Goal: Communication & Community: Ask a question

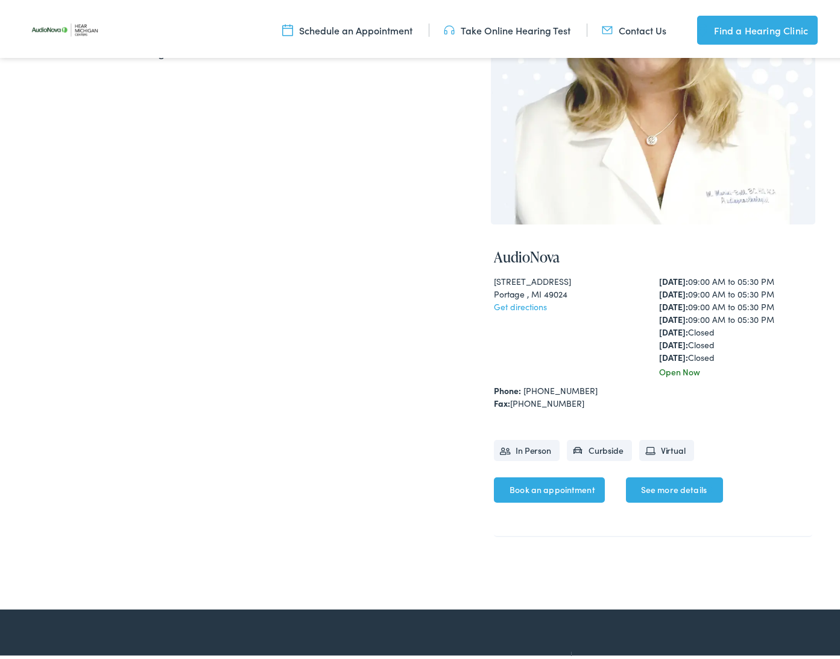
scroll to position [279, 0]
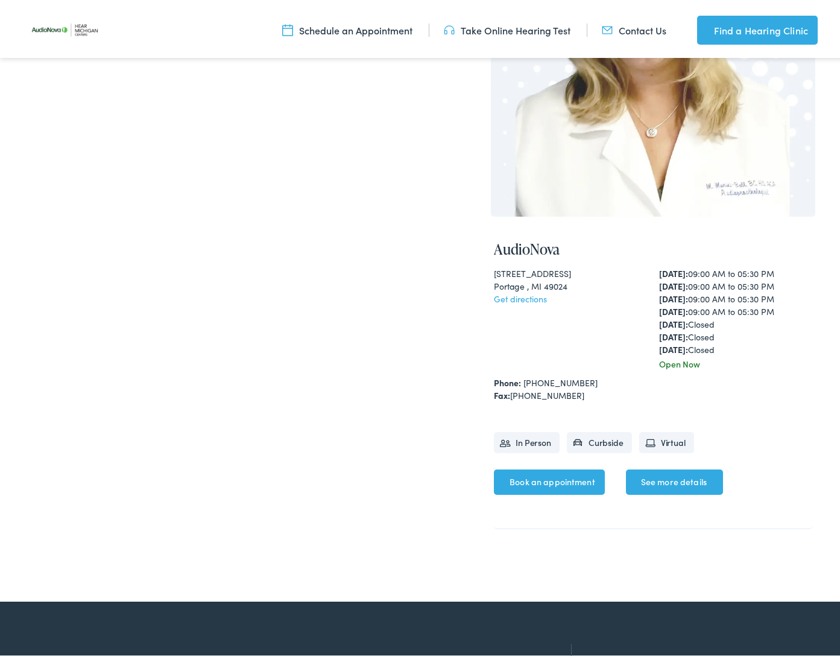
click at [667, 478] on link "See more details" at bounding box center [674, 478] width 97 height 25
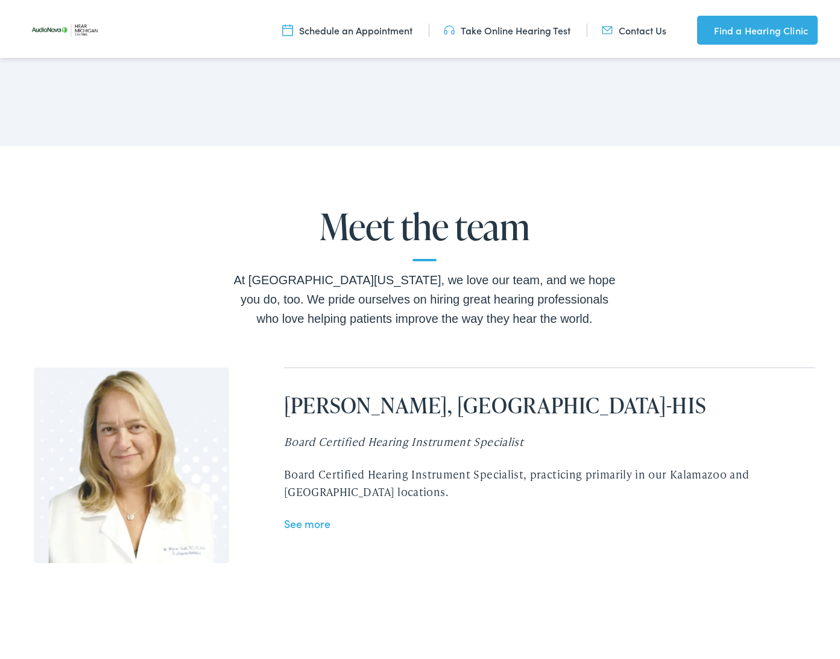
scroll to position [2256, 2]
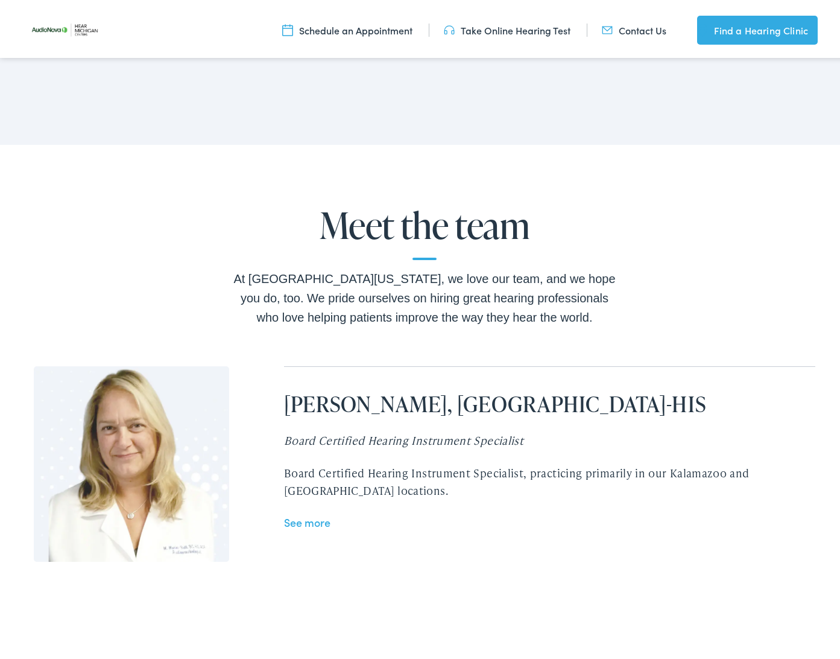
click at [290, 511] on link "See more" at bounding box center [307, 518] width 46 height 15
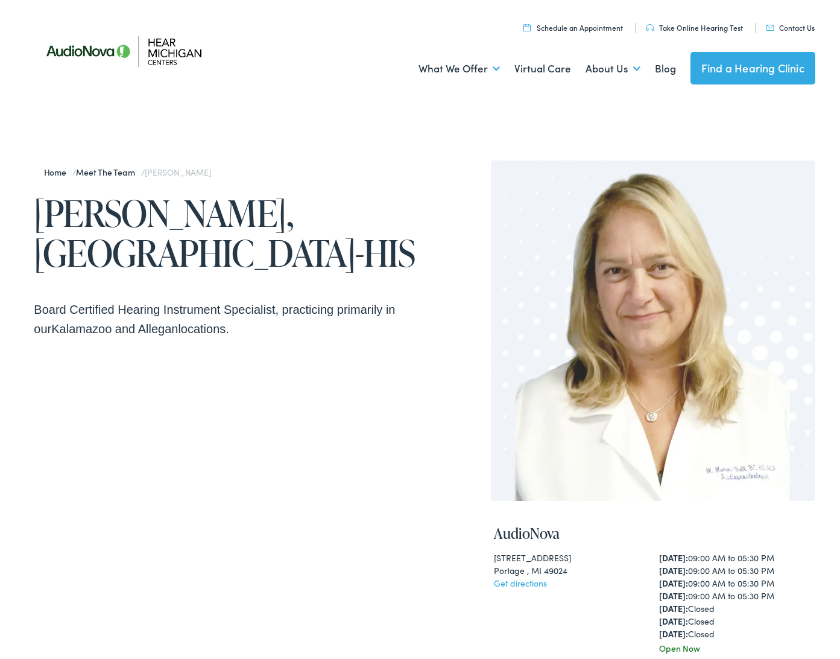
click at [782, 26] on link "Contact Us" at bounding box center [790, 24] width 49 height 10
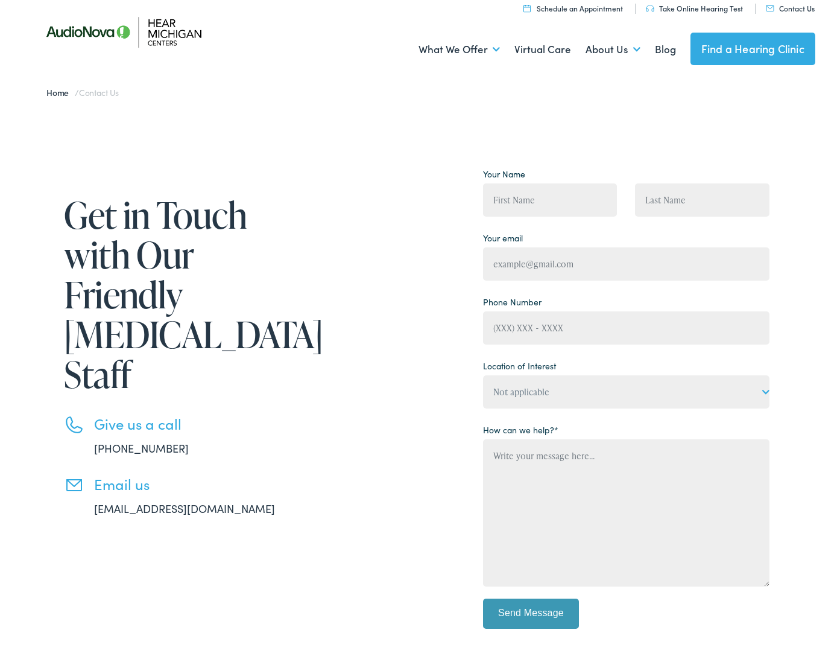
scroll to position [19, 0]
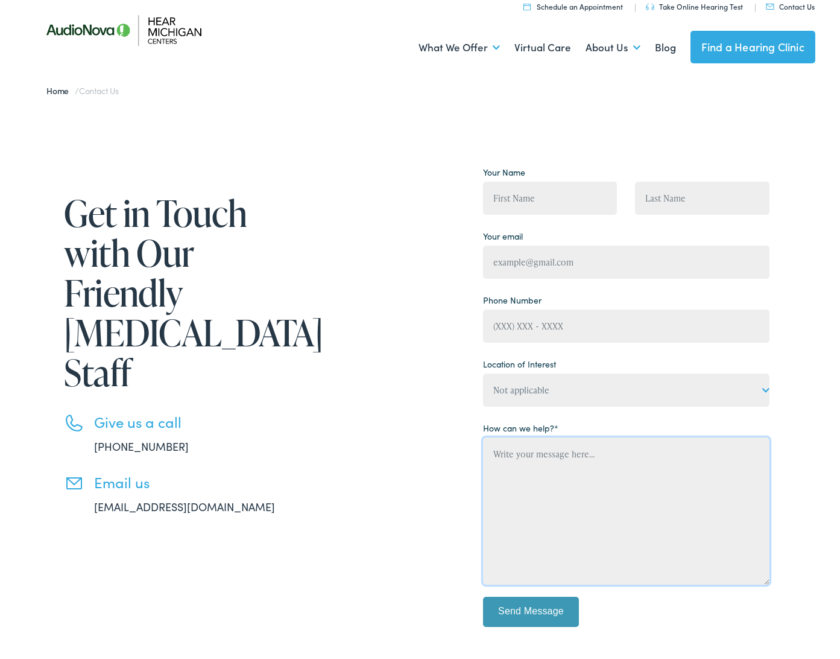
click at [491, 449] on textarea "Contact form" at bounding box center [626, 507] width 287 height 147
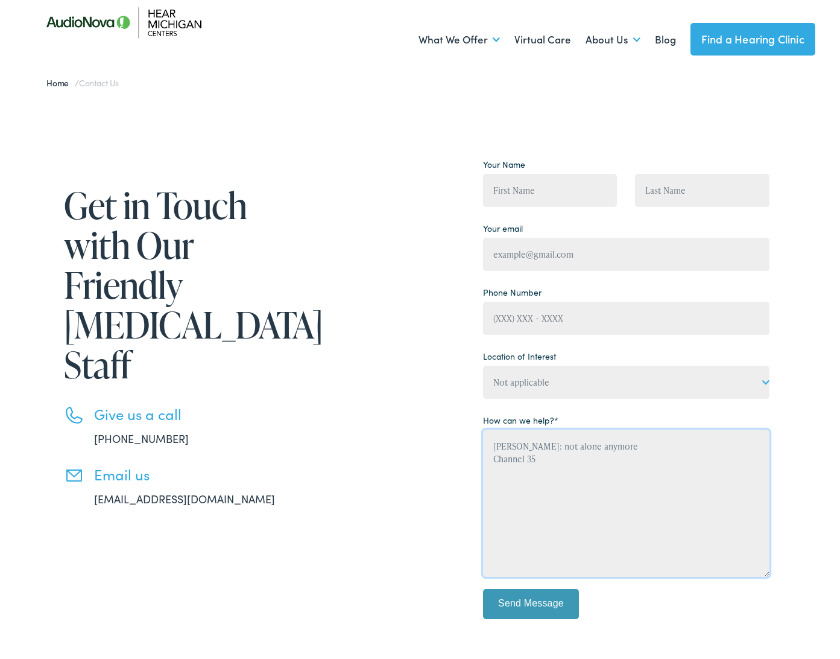
scroll to position [79, 0]
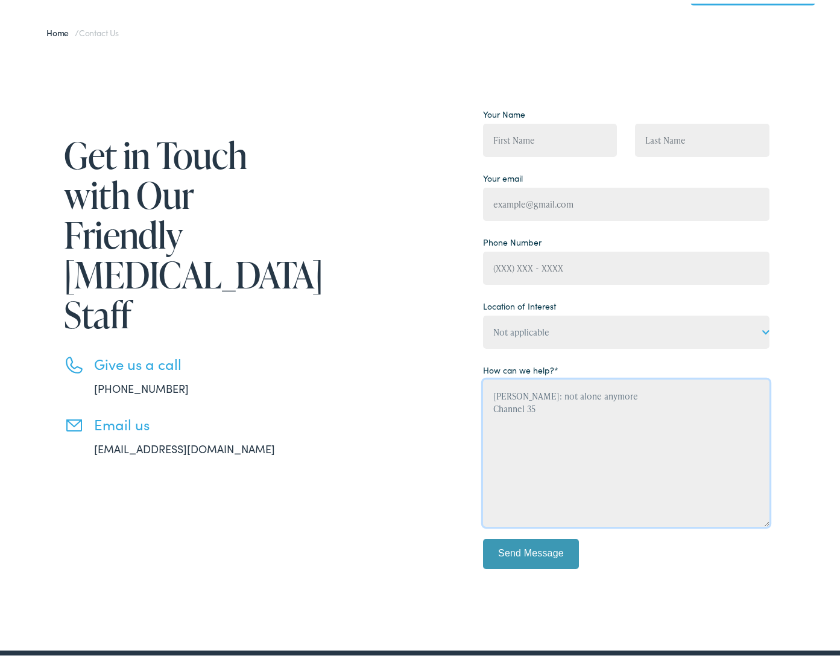
type textarea "Marlee Matlin: not alone anymore Channel 35"
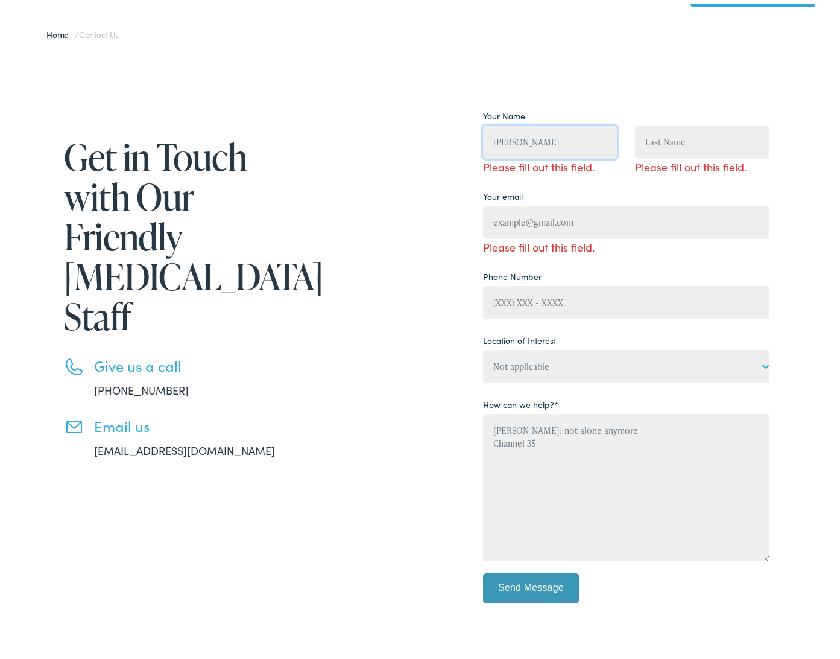
scroll to position [78, 0]
type input "Bob"
type input "Leppard"
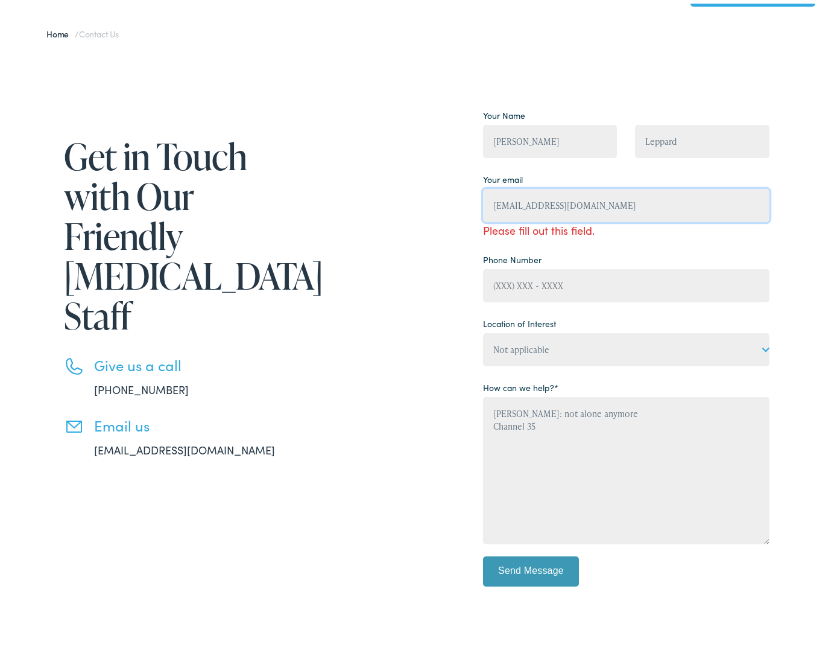
type input "robertleeleppard@gmail.com"
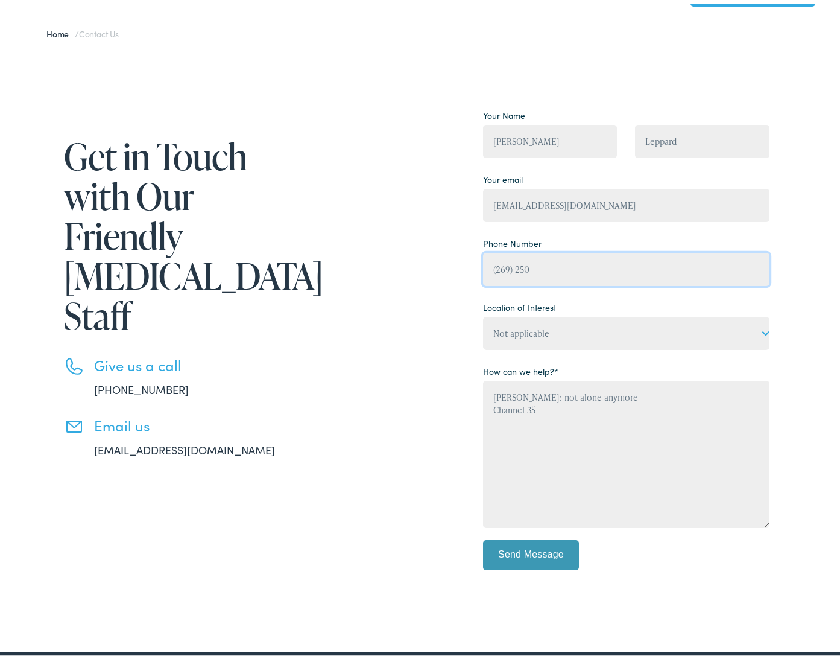
type input "(269) 250-"
type input "(269) 250-0229"
click at [553, 556] on input "Send Message" at bounding box center [531, 551] width 97 height 30
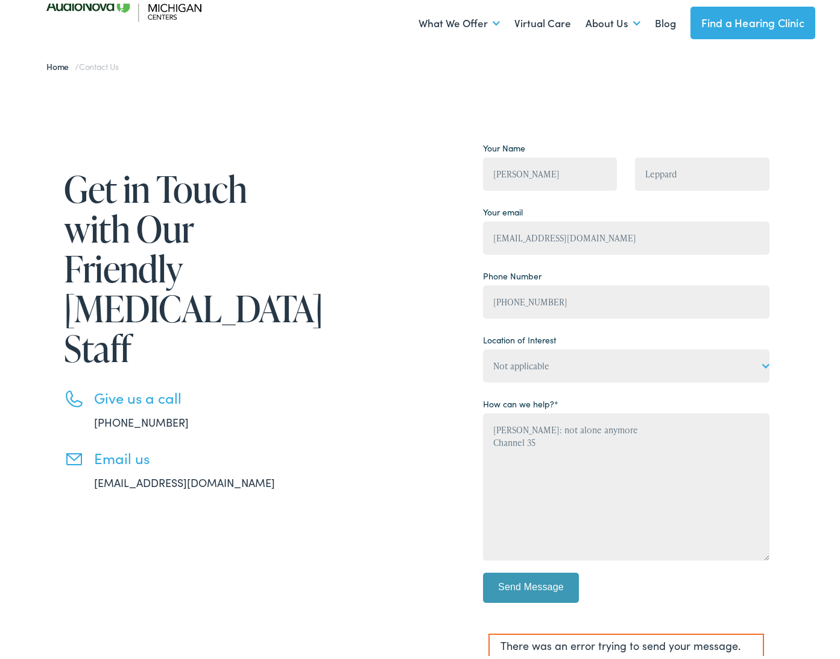
scroll to position [48, 0]
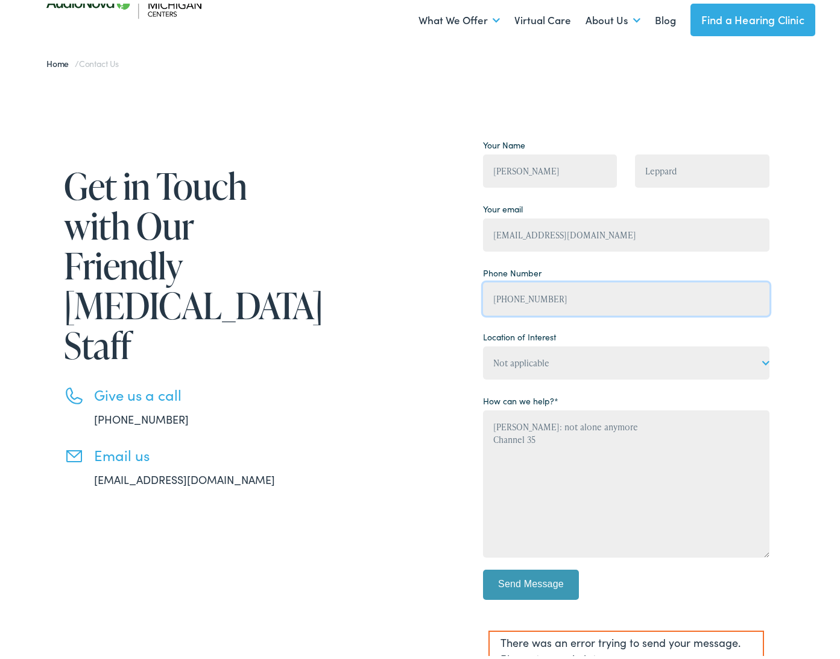
click at [551, 292] on input "(269) 250-0229" at bounding box center [626, 295] width 287 height 33
click at [748, 296] on input "(269) 250-0229" at bounding box center [626, 295] width 287 height 33
click at [532, 581] on input "Send Message" at bounding box center [531, 581] width 97 height 30
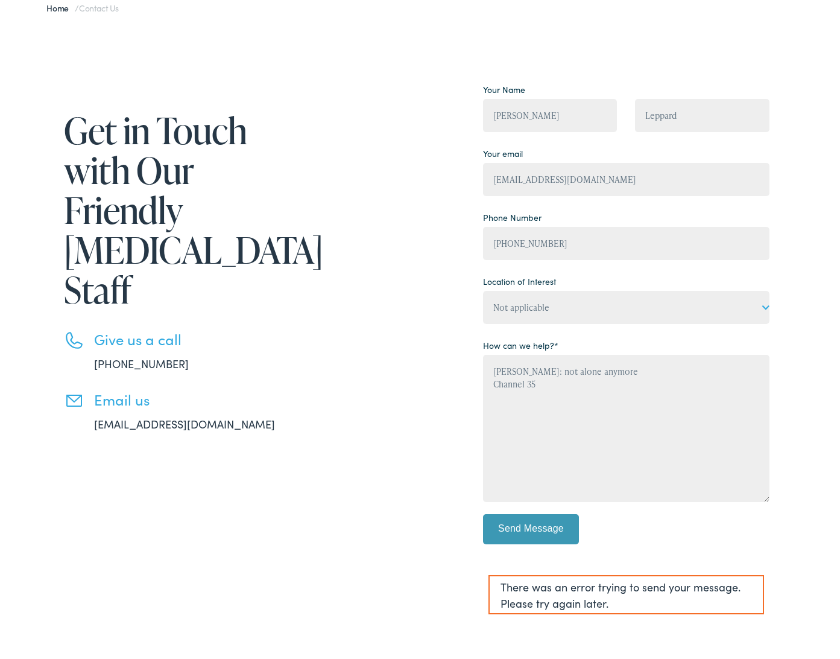
scroll to position [104, 0]
click at [493, 240] on input "(269) 664-4432" at bounding box center [626, 239] width 287 height 33
type input "(126) 966-4443"
drag, startPoint x: 556, startPoint y: 243, endPoint x: 370, endPoint y: 240, distance: 185.8
click at [370, 240] on div "Get in Touch with Our Friendly Audiology Staff Give us a call 888-480-2052 Emai…" at bounding box center [402, 348] width 736 height 545
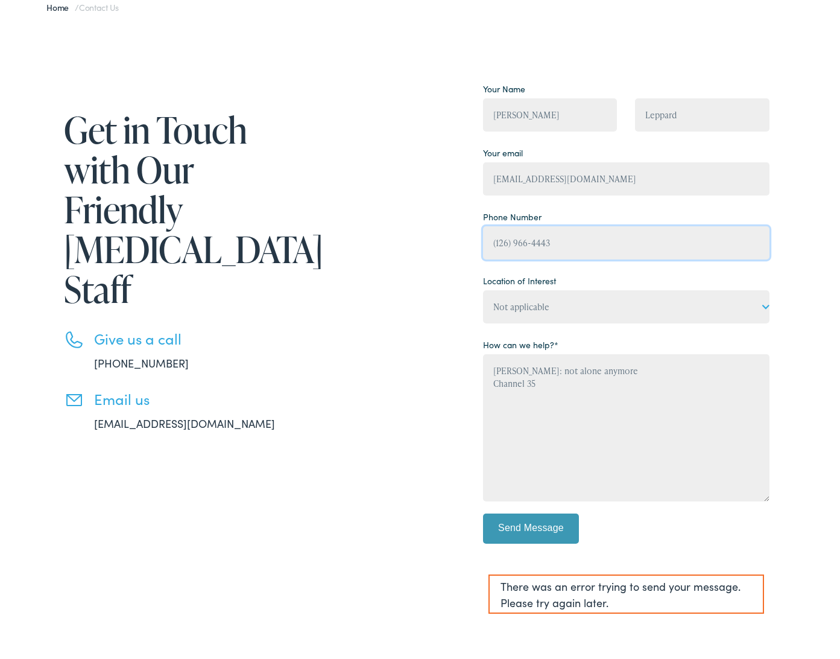
click at [746, 242] on input "(126) 966-4443" at bounding box center [626, 239] width 287 height 33
type input "(269) 250-0229"
click at [544, 530] on input "Send Message" at bounding box center [531, 525] width 97 height 30
click at [144, 412] on link "info@hearmichigan.com" at bounding box center [184, 419] width 181 height 15
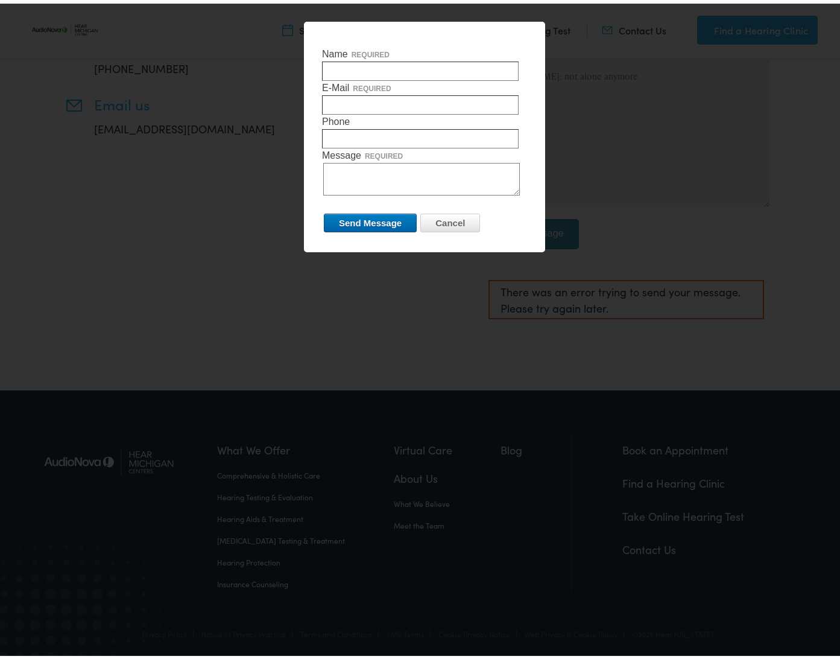
scroll to position [393, 0]
type input "Bob Leppard"
type input "robertleeleppard@gmail.com"
type input "269-250-0229"
click at [335, 167] on textarea "Message required" at bounding box center [421, 175] width 197 height 33
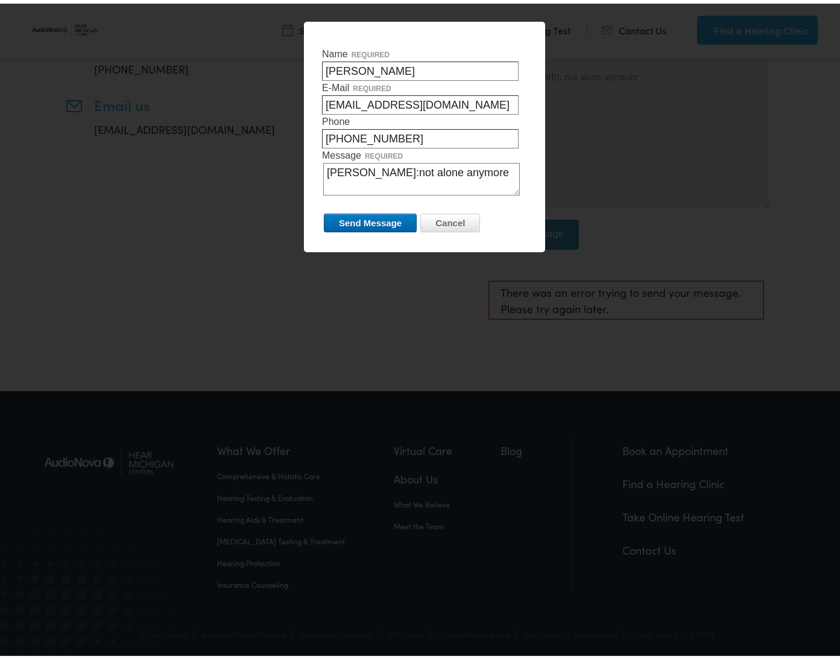
click at [325, 179] on textarea "Marlee Matlin:not alone anymore" at bounding box center [421, 175] width 197 height 33
drag, startPoint x: 492, startPoint y: 167, endPoint x: 482, endPoint y: 167, distance: 9.7
click at [482, 167] on textarea "Marlee Matlin:not alone anymoreA" at bounding box center [421, 175] width 197 height 33
type textarea "Marlee Matlin:not alone anymore American Masters Channel 35"
click at [358, 222] on input "Send Message" at bounding box center [370, 219] width 93 height 19
